Goal: Task Accomplishment & Management: Manage account settings

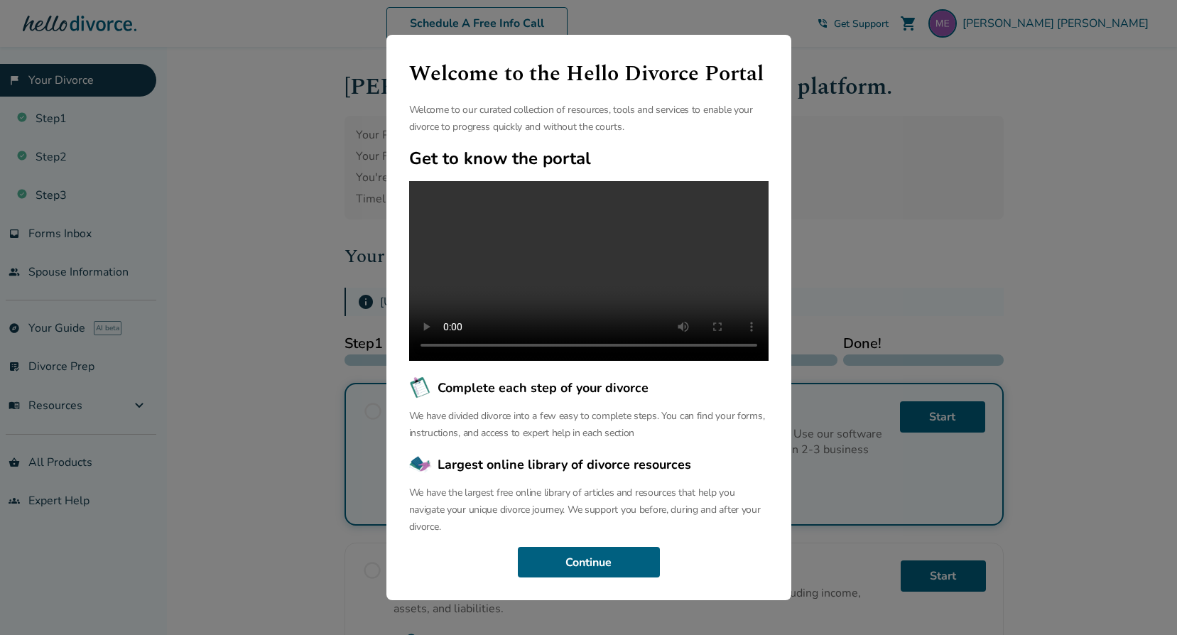
scroll to position [43, 0]
click at [611, 571] on button "Continue" at bounding box center [589, 562] width 142 height 31
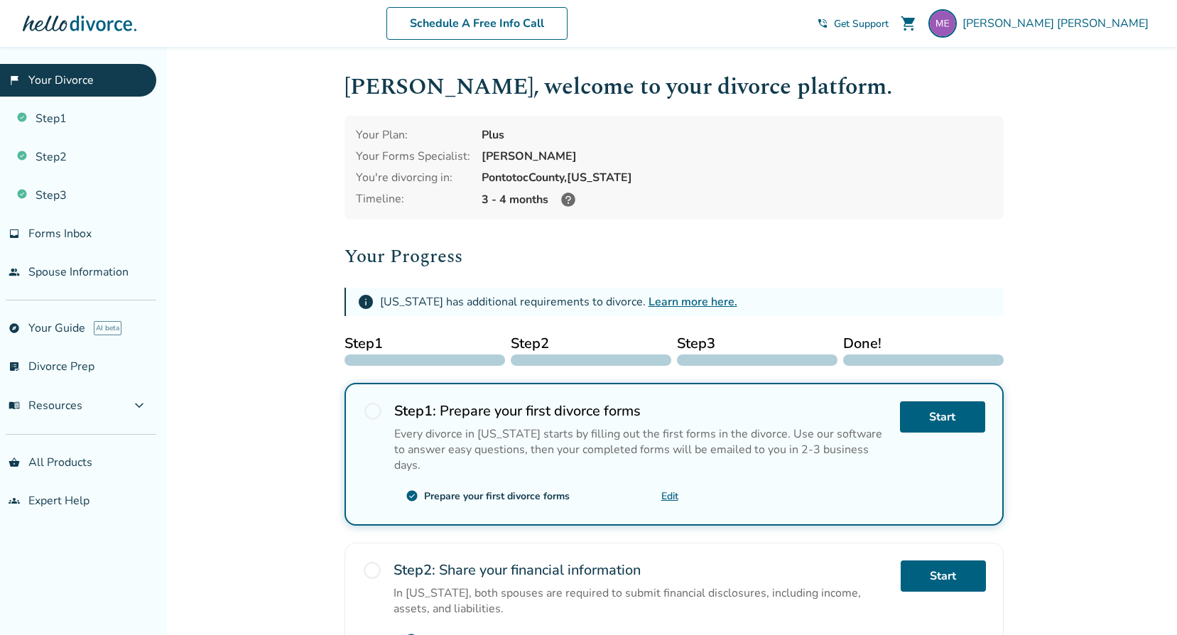
click at [889, 21] on span "Get Support" at bounding box center [861, 24] width 55 height 14
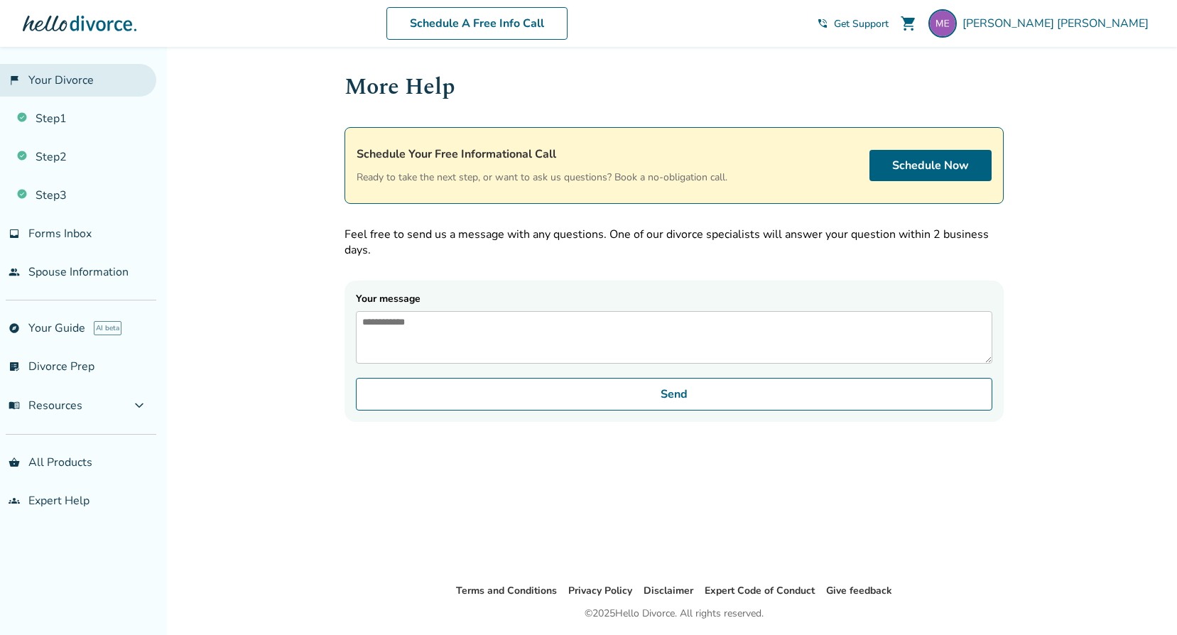
click at [101, 84] on link "flag_2 Your Divorce" at bounding box center [78, 80] width 156 height 33
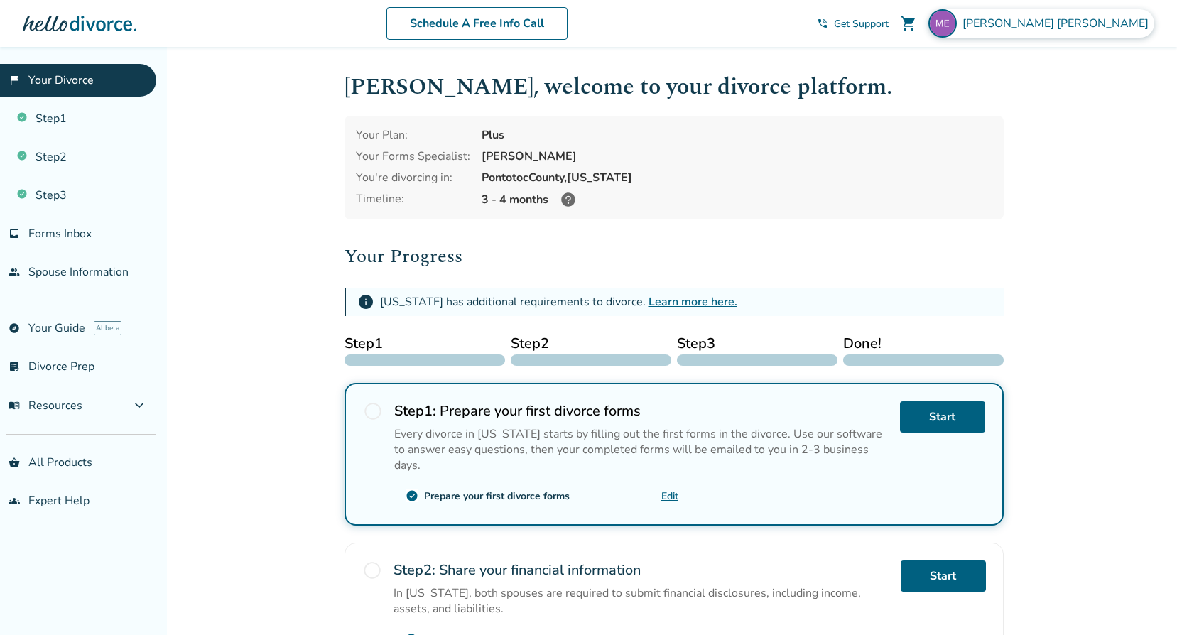
click at [1112, 23] on span "Margaret Ellis" at bounding box center [1059, 24] width 192 height 16
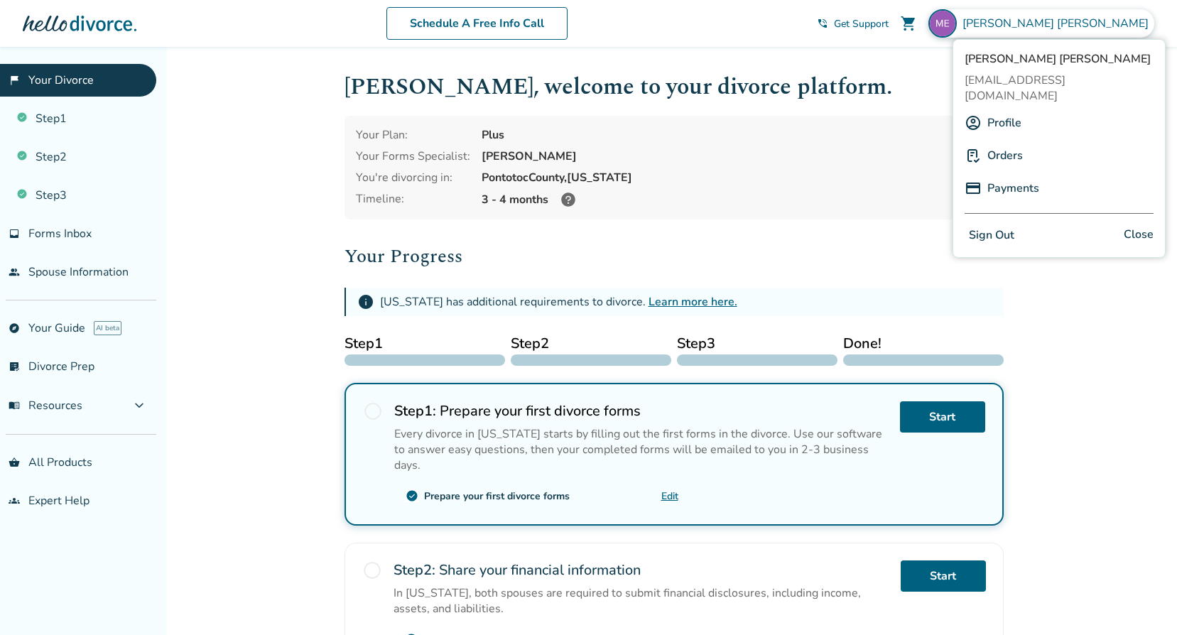
click at [1004, 225] on button "Sign Out" at bounding box center [992, 235] width 54 height 21
